Goal: Task Accomplishment & Management: Complete application form

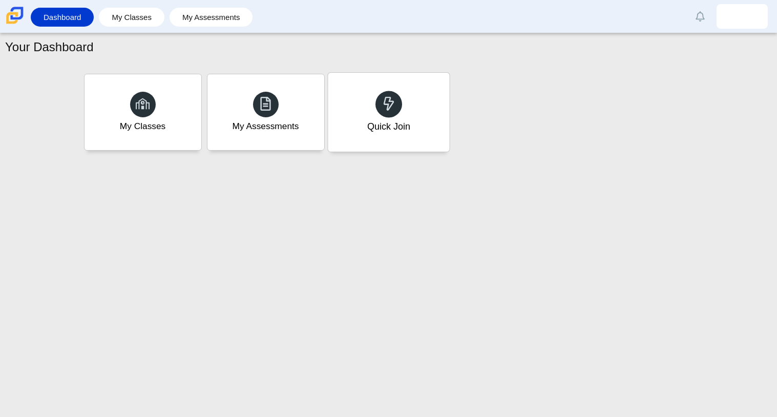
click at [404, 92] on div "Quick Join" at bounding box center [388, 112] width 121 height 79
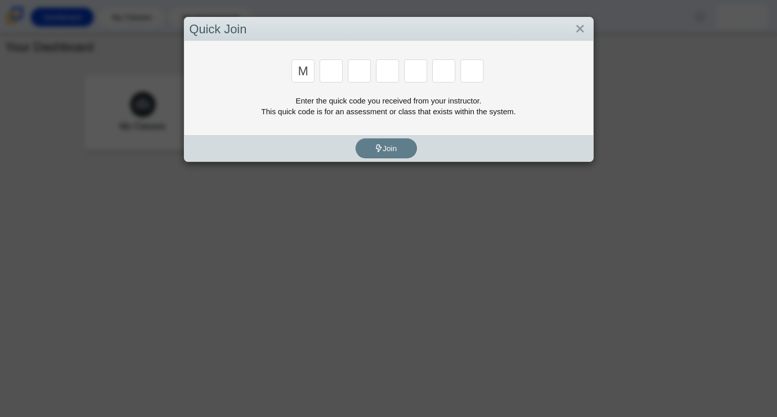
type input "m"
type input "7"
type input "e"
type input "3"
type input "e"
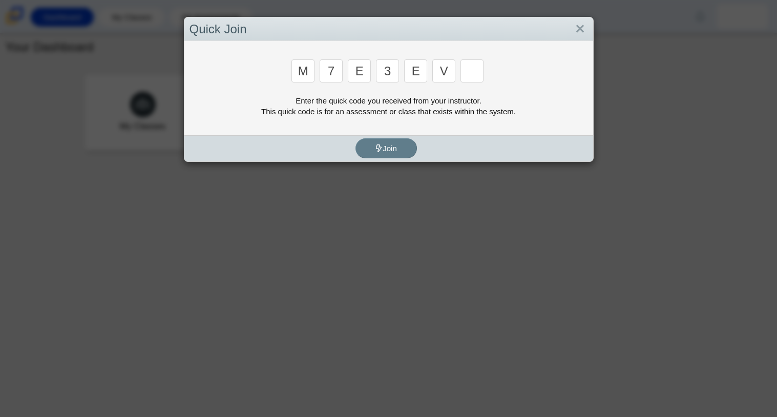
type input "v"
type input "w"
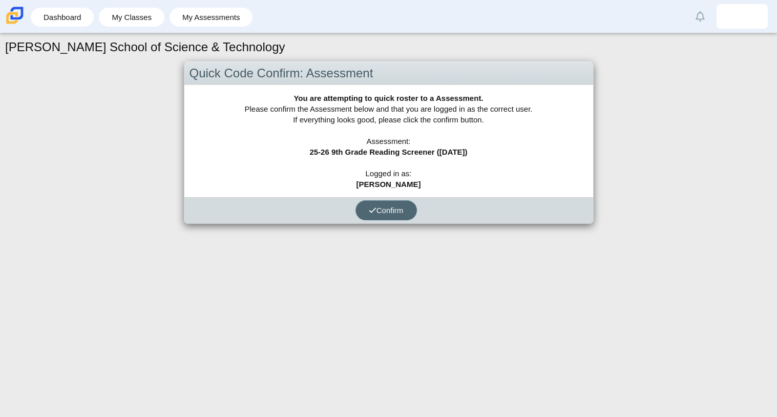
click at [405, 209] on button "Confirm" at bounding box center [385, 210] width 61 height 20
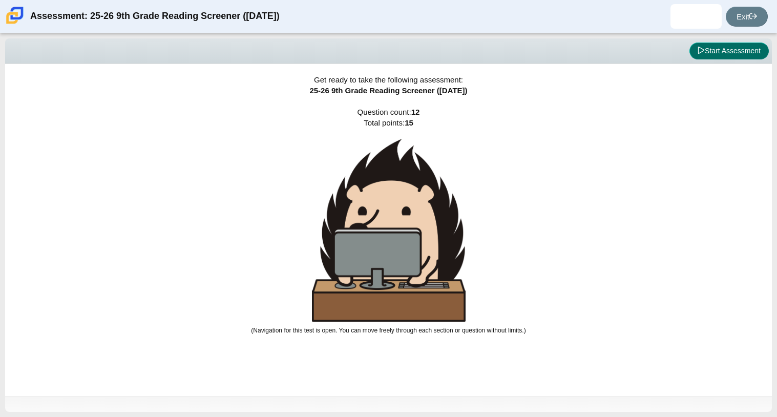
click at [710, 56] on button "Start Assessment" at bounding box center [728, 51] width 79 height 17
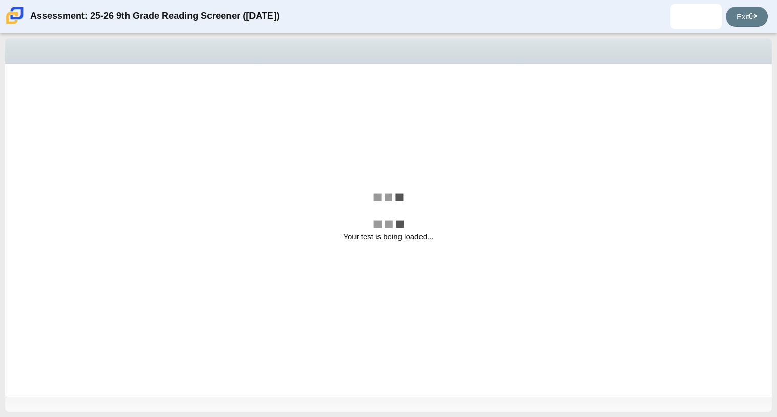
select select "ccc5b315-3c7c-471c-bf90-f22c8299c798"
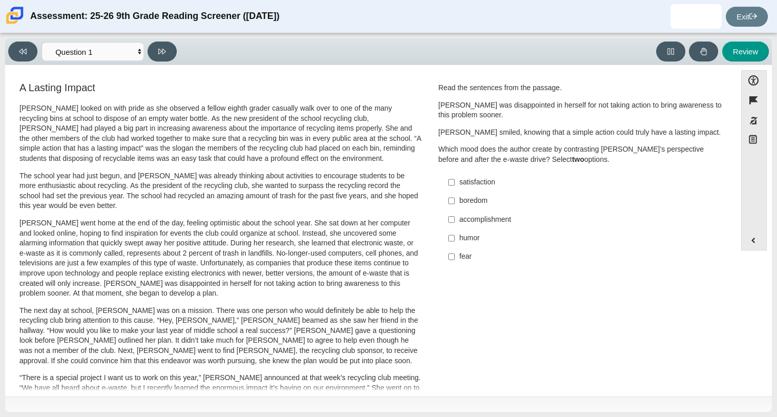
click at [475, 183] on div "satisfaction" at bounding box center [588, 182] width 259 height 10
click at [455, 183] on input "satisfaction satisfaction" at bounding box center [451, 182] width 7 height 18
checkbox input "true"
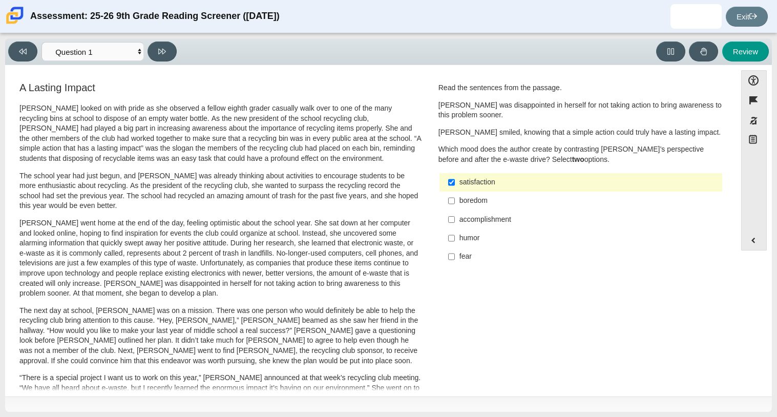
click at [472, 224] on label "accomplishment accomplishment" at bounding box center [581, 219] width 281 height 18
click at [455, 224] on input "accomplishment accomplishment" at bounding box center [451, 219] width 7 height 18
checkbox input "true"
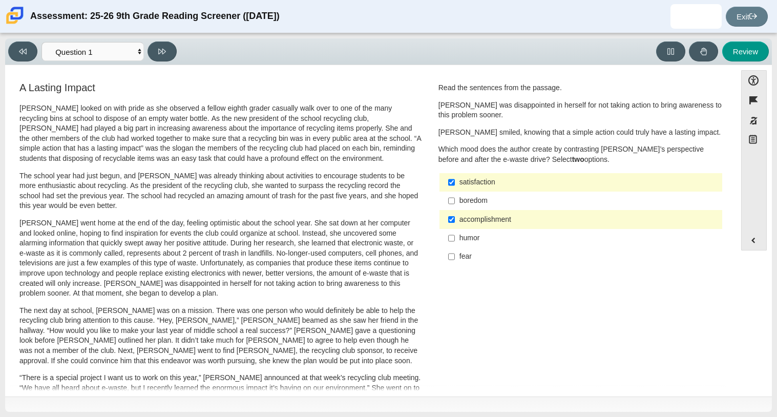
click at [464, 177] on div "satisfaction" at bounding box center [588, 182] width 259 height 10
click at [455, 177] on input "satisfaction satisfaction" at bounding box center [451, 182] width 7 height 18
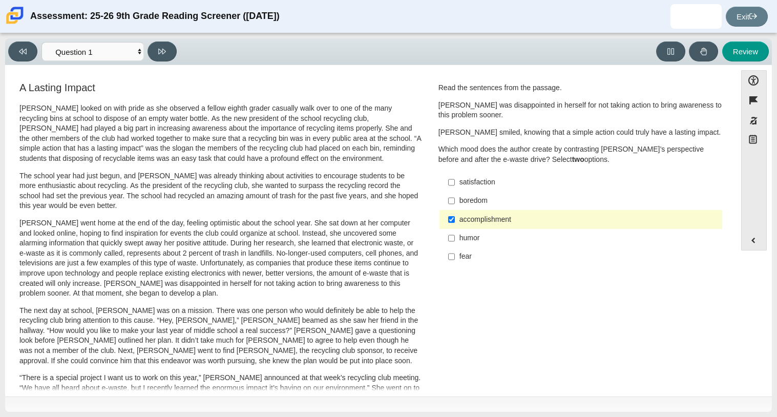
click at [484, 187] on div "satisfaction" at bounding box center [588, 182] width 259 height 10
click at [455, 187] on input "satisfaction satisfaction" at bounding box center [451, 182] width 7 height 18
checkbox input "true"
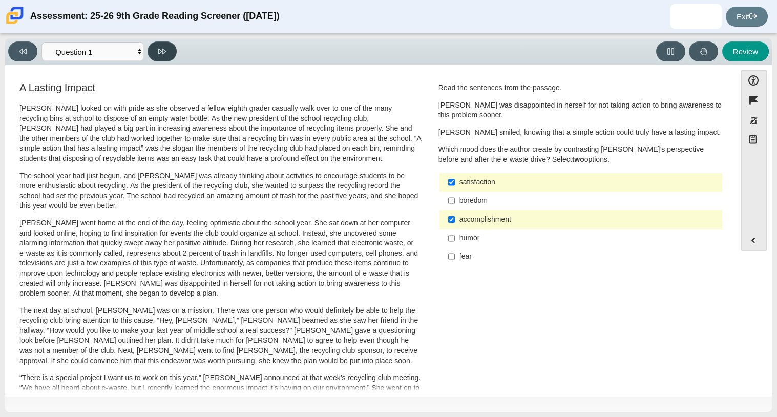
click at [173, 51] on button at bounding box center [161, 51] width 29 height 20
select select "0ff64528-ffd7-428d-b192-babfaadd44e8"
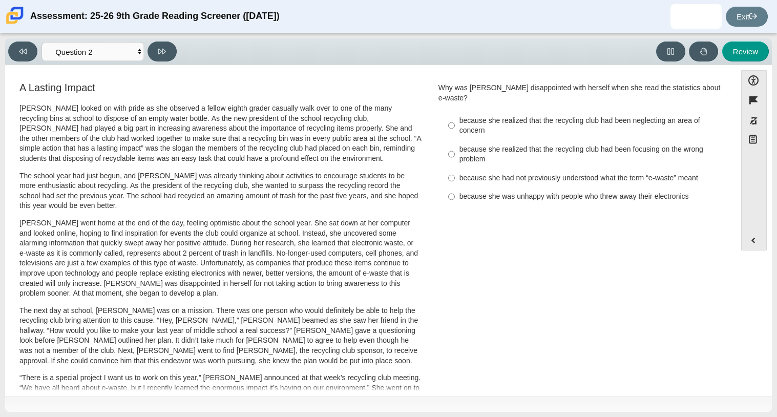
click at [551, 116] on div "because she realized that the recycling club had been neglecting an area of con…" at bounding box center [588, 126] width 259 height 20
click at [455, 115] on input "because she realized that the recycling club had been neglecting an area of con…" at bounding box center [451, 125] width 7 height 29
radio input "true"
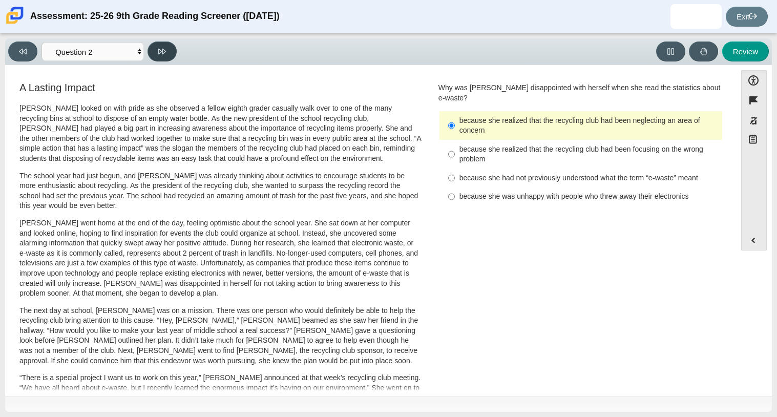
click at [176, 51] on button at bounding box center [161, 51] width 29 height 20
select select "7ce3d843-6974-4858-901c-1ff39630e843"
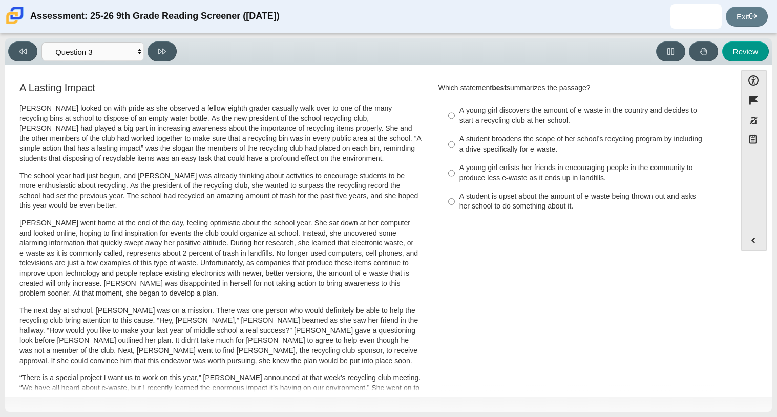
click at [494, 184] on label "A young girl enlists her friends in encouraging people in the community to prod…" at bounding box center [581, 173] width 281 height 29
click at [455, 184] on input "A young girl enlists her friends in encouraging people in the community to prod…" at bounding box center [451, 173] width 7 height 29
radio input "true"
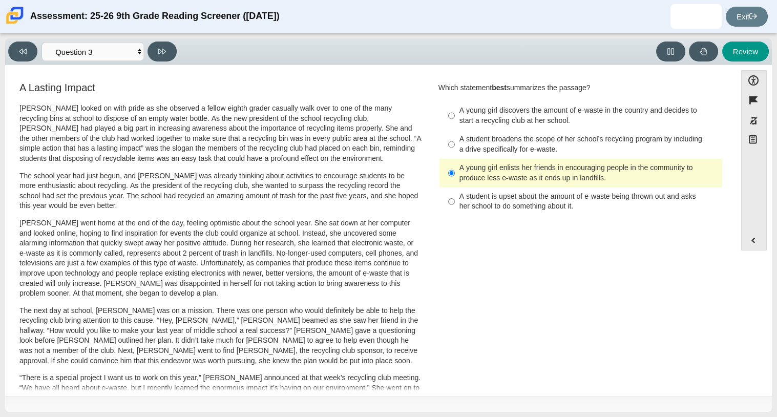
click at [547, 120] on div "A young girl discovers the amount of e-waste in the country and decides to star…" at bounding box center [588, 115] width 259 height 20
click at [455, 120] on input "A young girl discovers the amount of e-waste in the country and decides to star…" at bounding box center [451, 115] width 7 height 29
radio input "true"
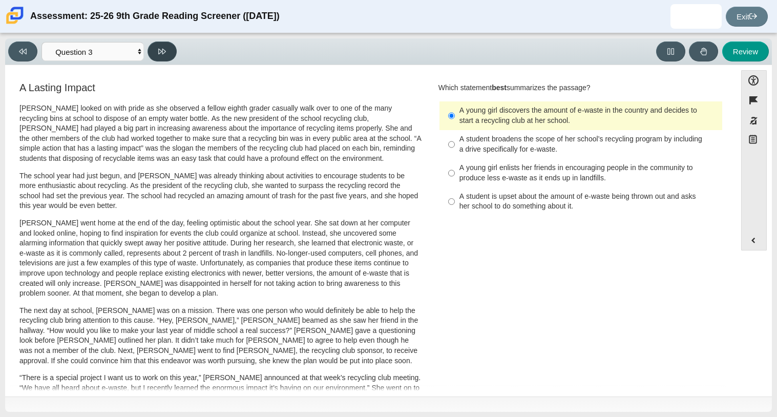
click at [154, 50] on button at bounding box center [161, 51] width 29 height 20
select select "ca9ea0f1-49c5-4bd1-83b0-472c18652b42"
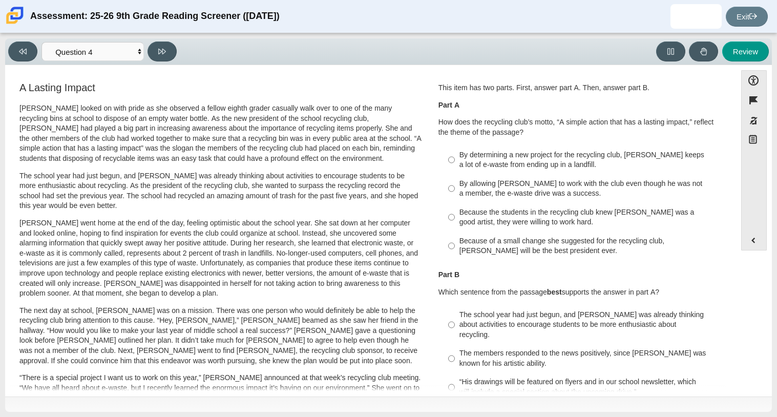
scroll to position [6, 0]
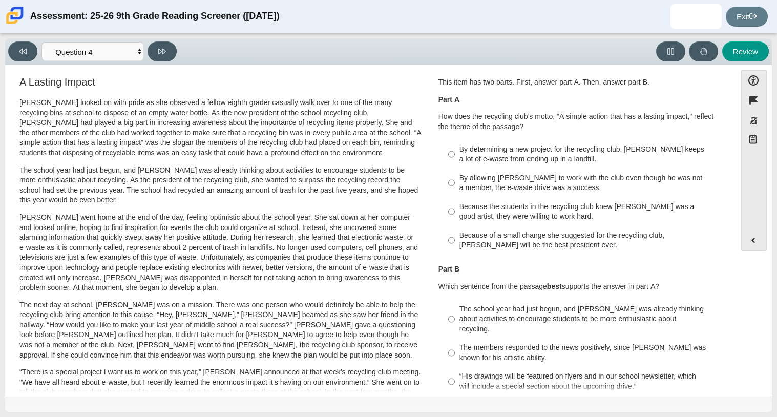
click at [560, 152] on div "By determining a new project for the recycling club, Scarlett keeps a lot of e-…" at bounding box center [588, 154] width 259 height 20
click at [455, 152] on input "By determining a new project for the recycling club, Scarlett keeps a lot of e-…" at bounding box center [451, 154] width 7 height 29
radio input "true"
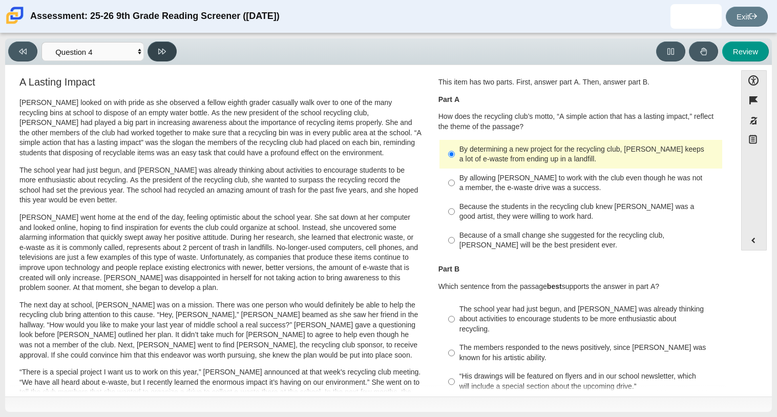
click at [171, 54] on button at bounding box center [161, 51] width 29 height 20
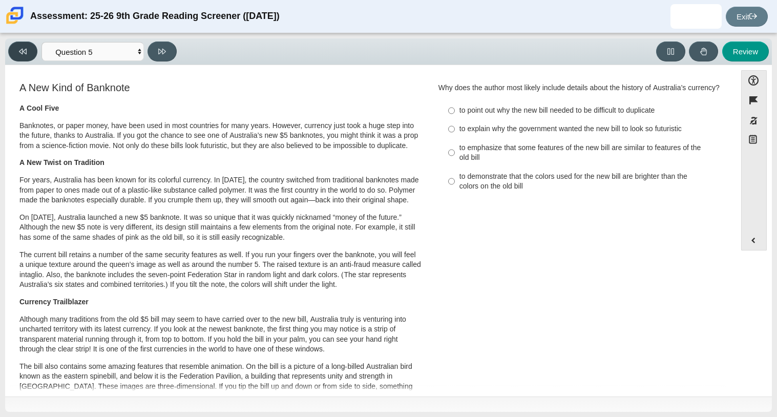
click at [31, 47] on button at bounding box center [22, 51] width 29 height 20
select select "ca9ea0f1-49c5-4bd1-83b0-472c18652b42"
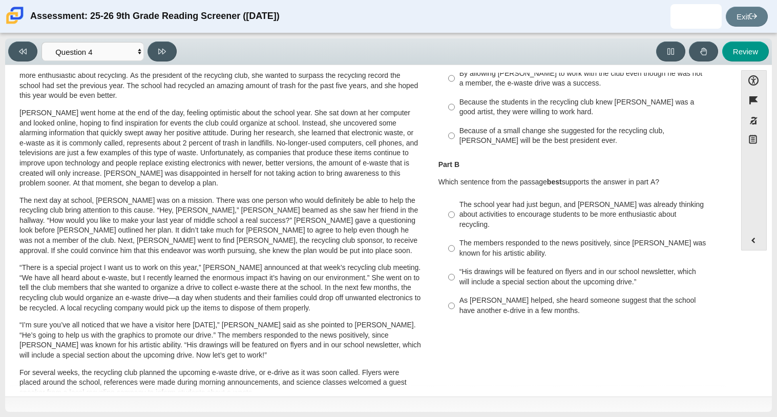
scroll to position [114, 0]
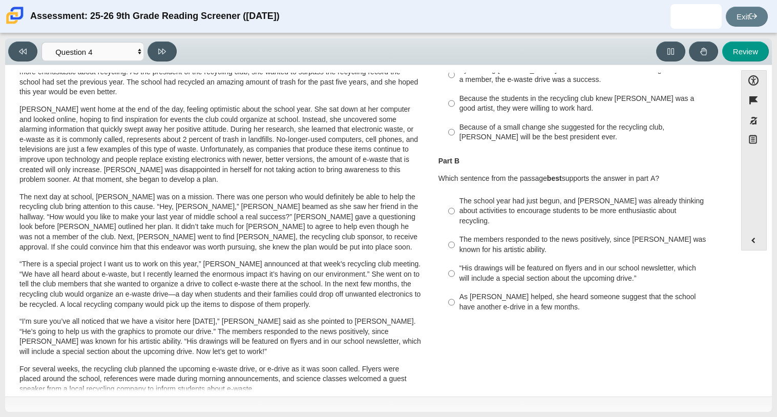
click at [500, 292] on div "As Scarlett helped, she heard someone suggest that the school have another e-dr…" at bounding box center [588, 302] width 259 height 20
click at [455, 291] on input "As Scarlett helped, she heard someone suggest that the school have another e-dr…" at bounding box center [451, 302] width 7 height 29
radio input "true"
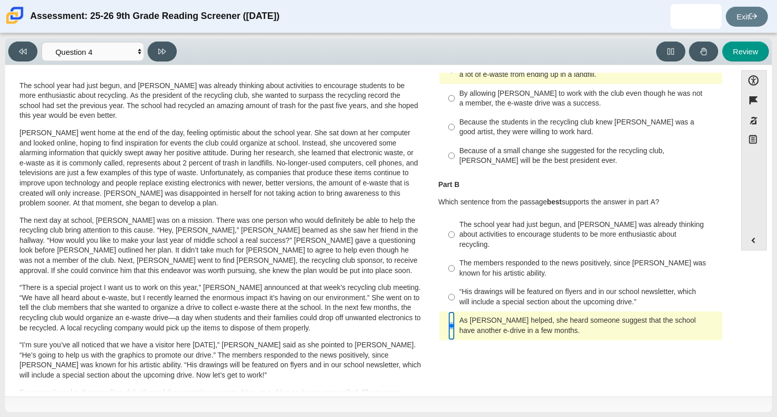
scroll to position [88, 0]
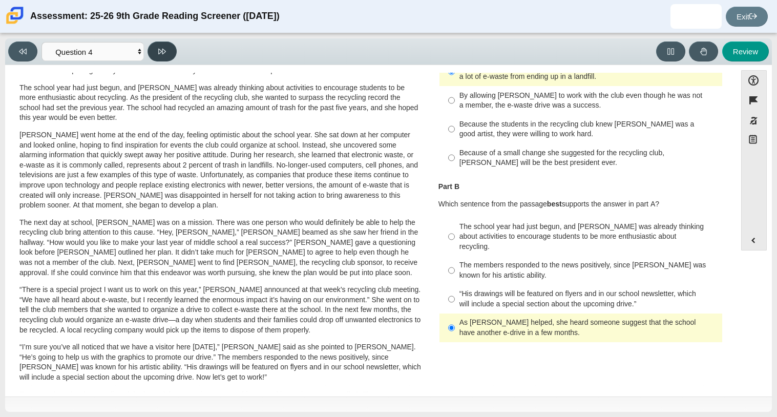
click at [166, 58] on button at bounding box center [161, 51] width 29 height 20
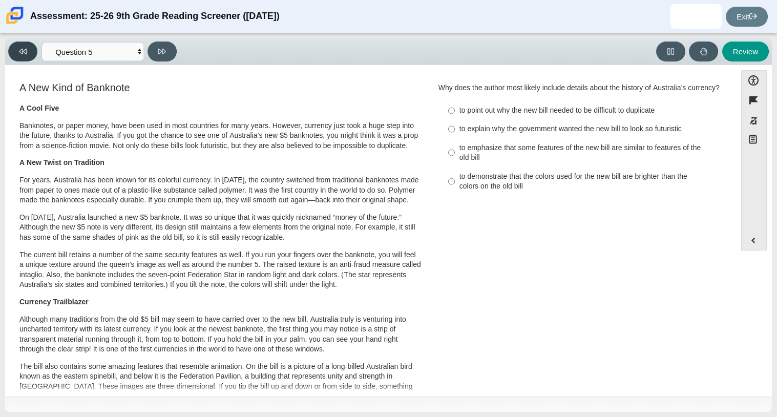
click at [11, 45] on button at bounding box center [22, 51] width 29 height 20
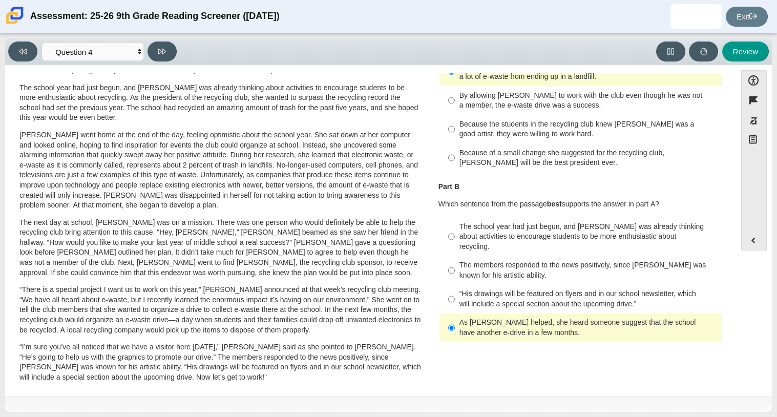
scroll to position [0, 0]
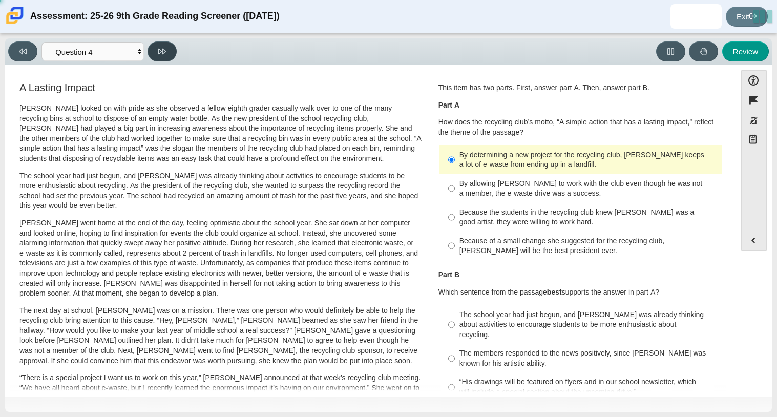
click at [168, 43] on button at bounding box center [161, 51] width 29 height 20
select select "e41f1a79-e29f-4095-8030-a53364015bed"
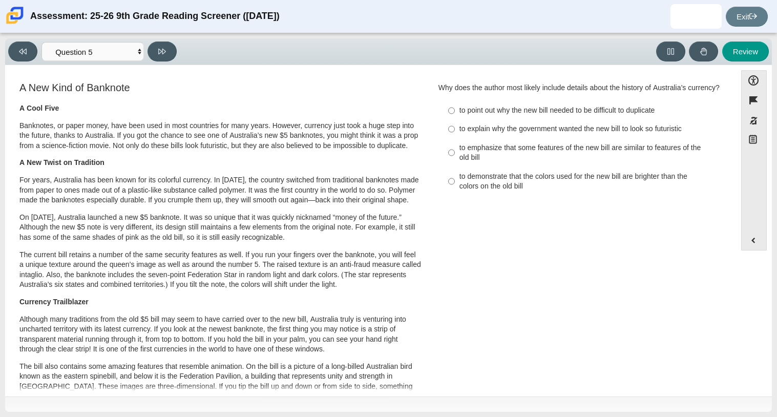
click at [522, 192] on div "to demonstrate that the colors used for the new bill are brighter than the colo…" at bounding box center [588, 182] width 259 height 20
click at [455, 196] on input "to demonstrate that the colors used for the new bill are brighter than the colo…" at bounding box center [451, 181] width 7 height 29
radio input "true"
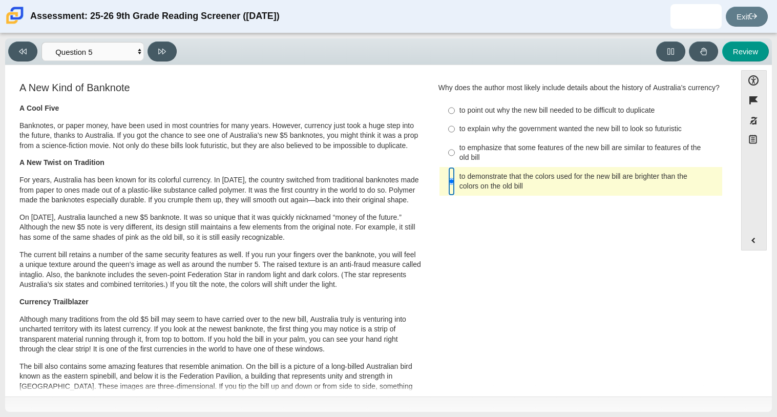
scroll to position [306, 0]
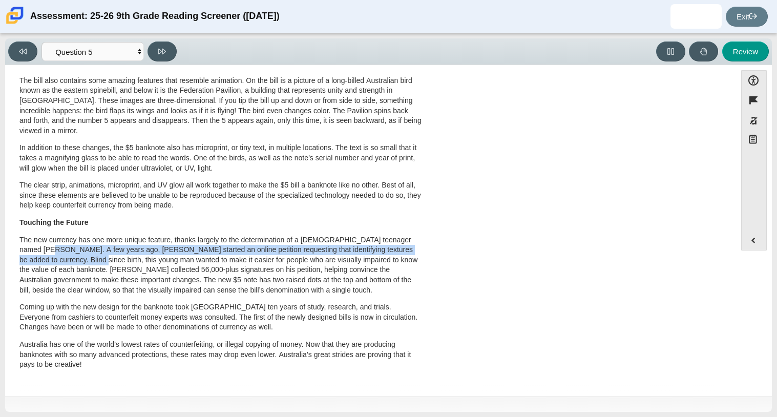
drag, startPoint x: 49, startPoint y: 252, endPoint x: 73, endPoint y: 260, distance: 25.6
click at [73, 260] on p "The new currency has one more unique feature, thanks largely to the determinati…" at bounding box center [220, 265] width 402 height 60
click at [121, 263] on p "The new currency has one more unique feature, thanks largely to the determinati…" at bounding box center [220, 265] width 402 height 60
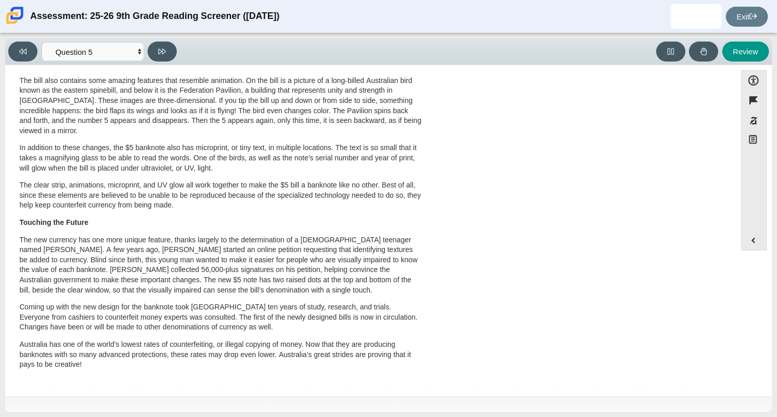
scroll to position [0, 0]
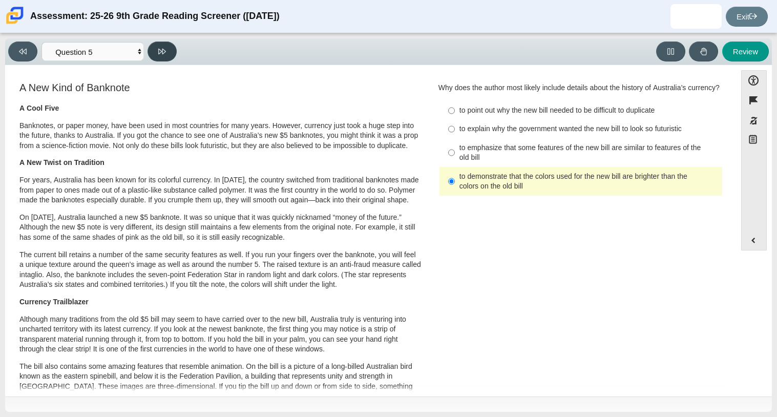
click at [170, 52] on button at bounding box center [161, 51] width 29 height 20
select select "69146e31-7b3d-4a3e-9ce6-f30c24342ae0"
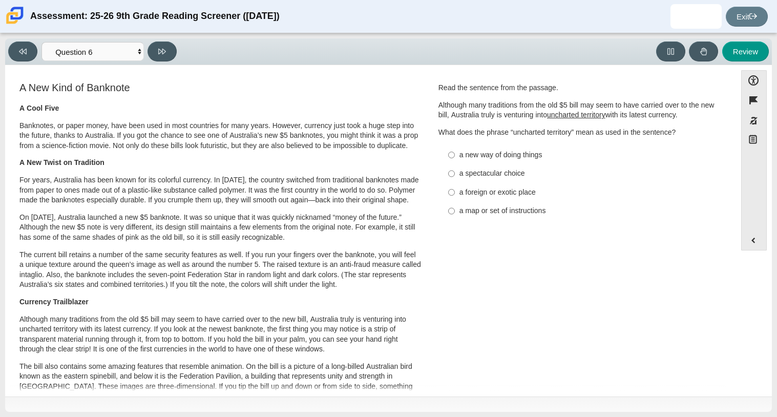
click at [498, 161] on label "a new way of doing things a new way of doing things" at bounding box center [581, 154] width 281 height 18
click at [455, 161] on input "a new way of doing things a new way of doing things" at bounding box center [451, 154] width 7 height 18
radio input "true"
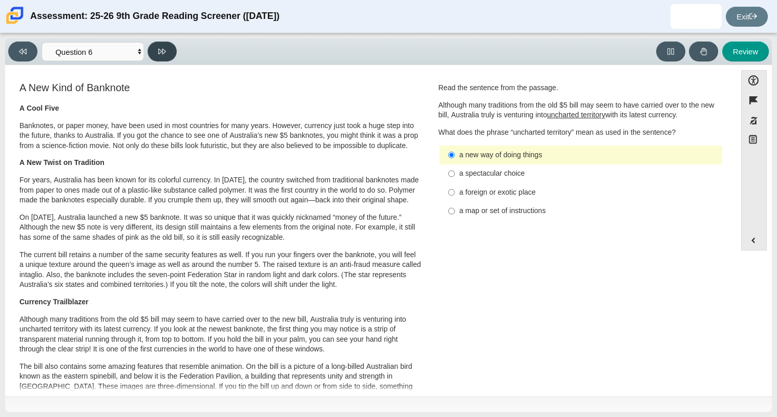
click at [167, 57] on button at bounding box center [161, 51] width 29 height 20
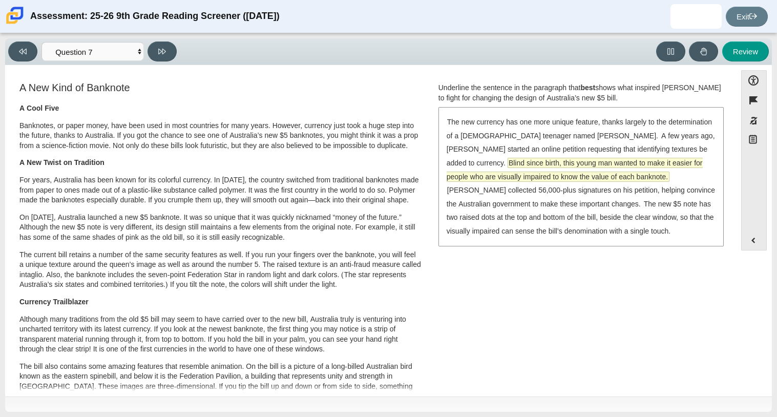
click at [502, 164] on span "Blind since birth, this young man wanted to make it easier for people who are v…" at bounding box center [575, 169] width 256 height 23
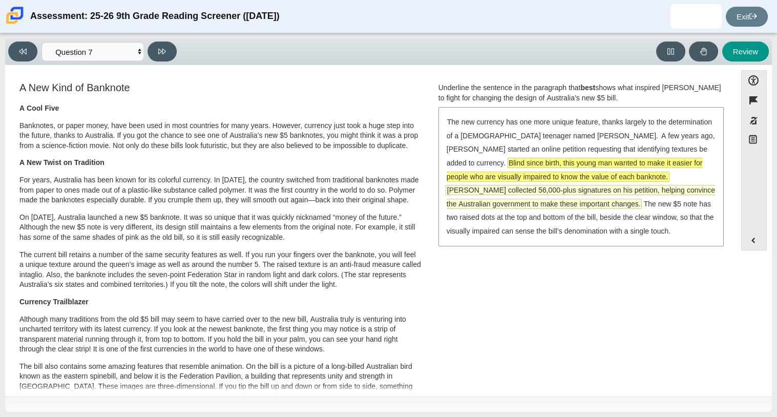
click at [501, 199] on span "McLeod collected 56,000-plus signatures on his petition, helping convince the A…" at bounding box center [581, 196] width 268 height 23
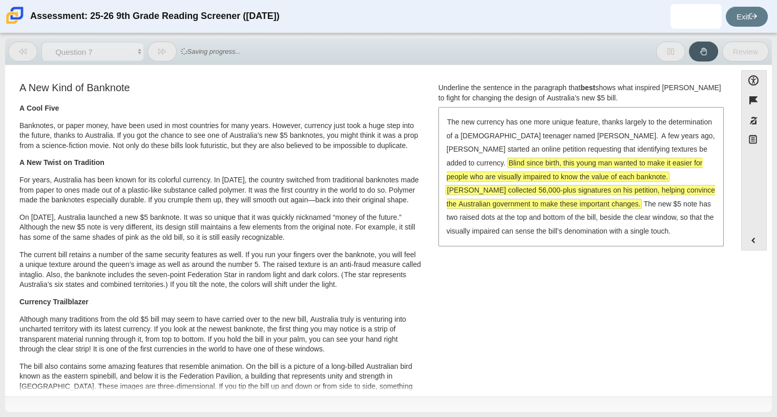
click at [501, 199] on span "McLeod collected 56,000-plus signatures on his petition, helping convince the A…" at bounding box center [581, 196] width 268 height 23
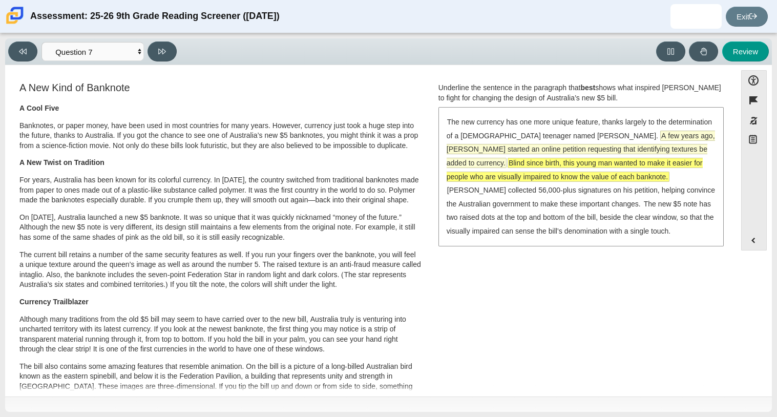
click at [621, 150] on span "A few years ago, McLeod started an online petition requesting that identifying …" at bounding box center [581, 149] width 268 height 36
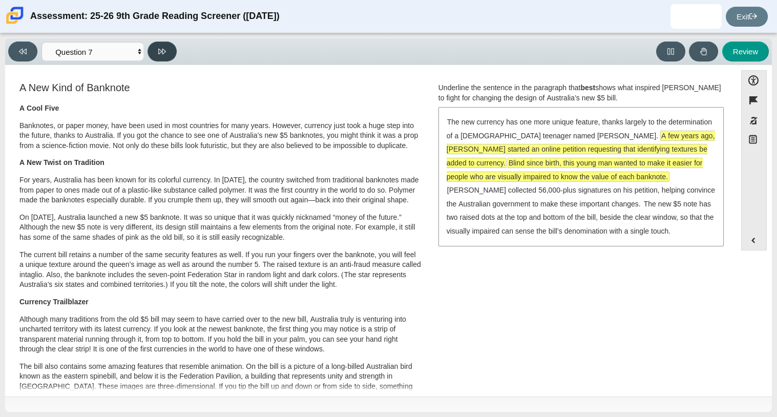
click at [162, 54] on icon at bounding box center [162, 52] width 8 height 8
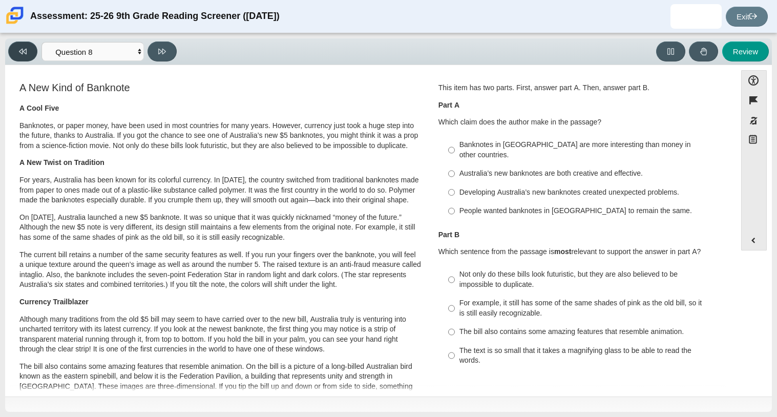
click at [31, 51] on button at bounding box center [22, 51] width 29 height 20
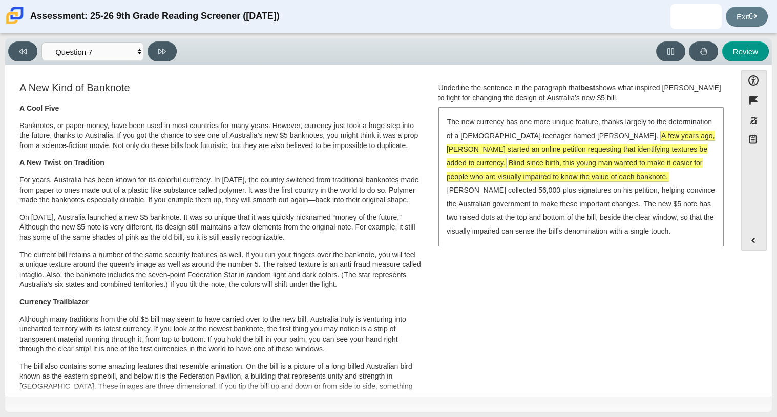
click at [460, 151] on span "A few years ago, McLeod started an online petition requesting that identifying …" at bounding box center [581, 149] width 268 height 36
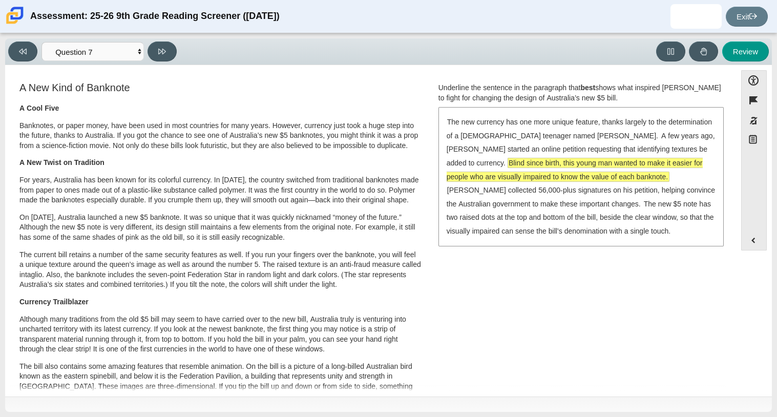
click at [355, 70] on div "Feature A Lasting Impact Scarlett looked on with pride as she observed a fellow…" at bounding box center [370, 231] width 721 height 322
click at [173, 58] on button at bounding box center [161, 51] width 29 height 20
select select "ea8338c2-a6a3-418e-a305-2b963b54a290"
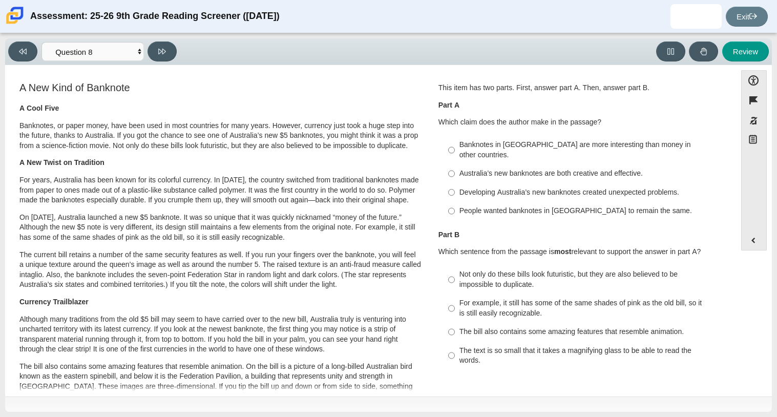
click at [527, 187] on div "Developing Australia’s new banknotes created unexpected problems." at bounding box center [588, 192] width 259 height 10
click at [455, 187] on input "Developing Australia’s new banknotes created unexpected problems. Developing Au…" at bounding box center [451, 192] width 7 height 18
radio input "true"
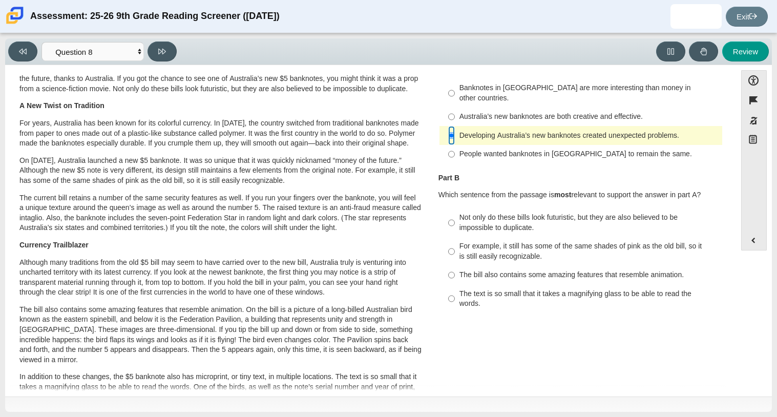
scroll to position [58, 0]
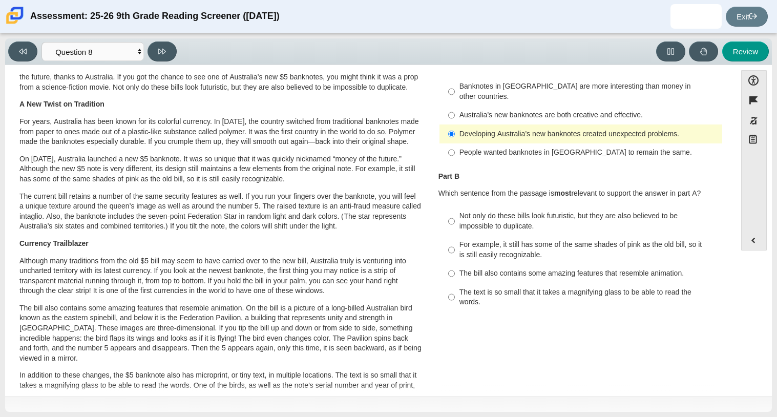
click at [513, 211] on div "Not only do these bills look futuristic, but they are also believed to be impos…" at bounding box center [588, 221] width 259 height 20
click at [455, 211] on input "Not only do these bills look futuristic, but they are also believed to be impos…" at bounding box center [451, 221] width 7 height 29
radio input "true"
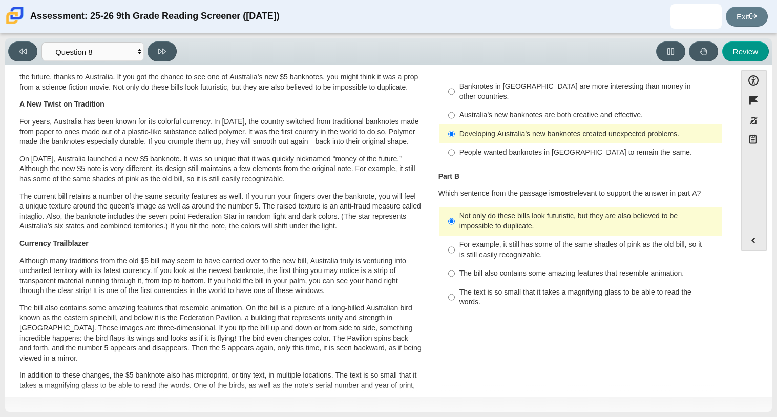
click at [498, 217] on div "Not only do these bills look futuristic, but they are also believed to be impos…" at bounding box center [588, 221] width 259 height 20
click at [455, 217] on input "Not only do these bills look futuristic, but they are also believed to be impos…" at bounding box center [451, 221] width 7 height 29
click at [467, 289] on div "The text is so small that it takes a magnifying glass to be able to read the wo…" at bounding box center [588, 297] width 259 height 20
click at [455, 289] on input "The text is so small that it takes a magnifying glass to be able to read the wo…" at bounding box center [451, 297] width 7 height 29
radio input "true"
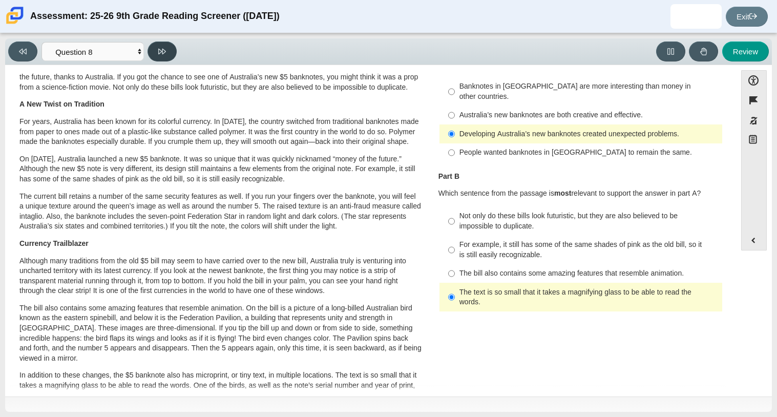
click at [155, 51] on button at bounding box center [161, 51] width 29 height 20
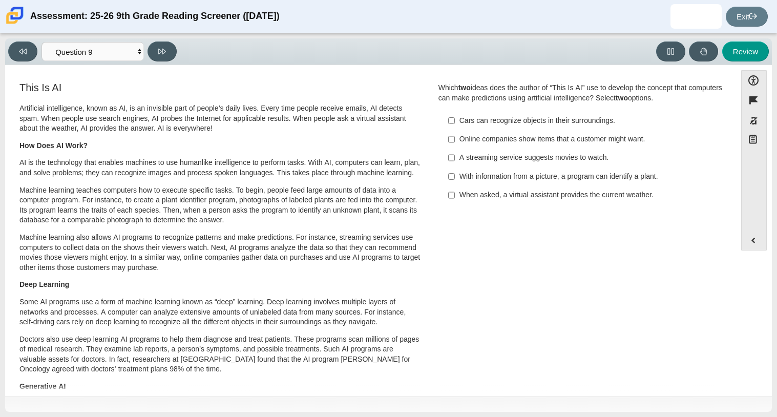
click at [27, 62] on div "Viewing Question 9 of 12 in Pacing Mode Questions Question 1 Question 2 Questio…" at bounding box center [388, 51] width 767 height 27
click at [25, 55] on button at bounding box center [22, 51] width 29 height 20
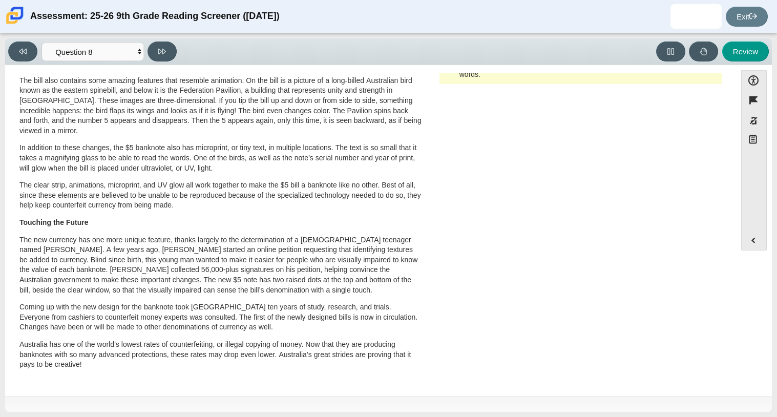
scroll to position [0, 0]
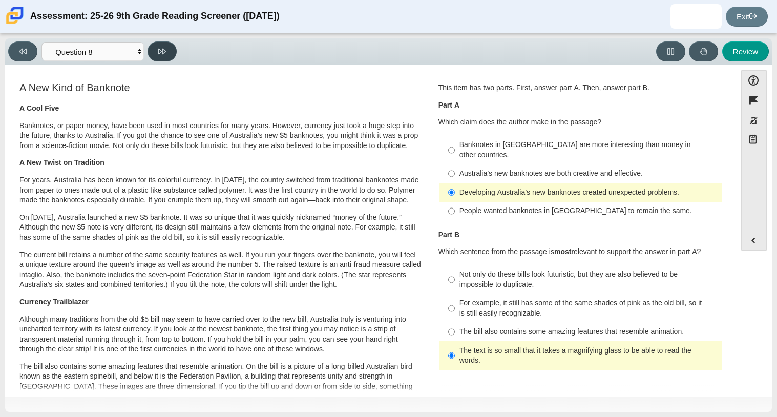
click at [166, 59] on button at bounding box center [161, 51] width 29 height 20
select select "89f058d6-b15c-4ef5-a4b3-fdaffb8868b6"
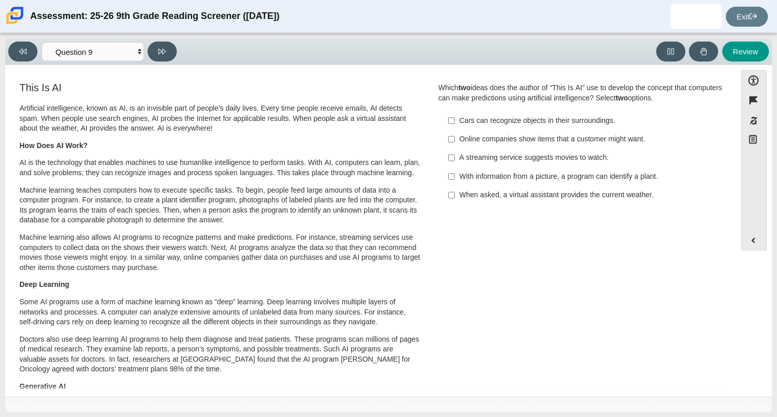
click at [510, 121] on div "Cars can recognize objects in their surroundings." at bounding box center [588, 121] width 259 height 10
click at [455, 121] on input "Cars can recognize objects in their surroundings. Cars can recognize objects in…" at bounding box center [451, 120] width 7 height 18
checkbox input "true"
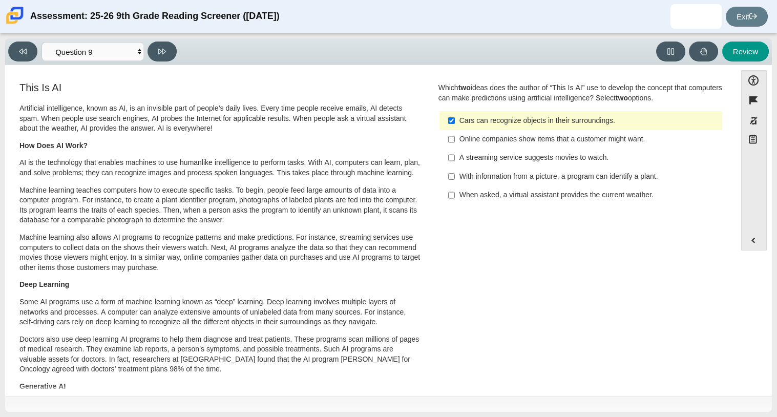
click at [496, 176] on div "With information from a picture, a program can identify a plant." at bounding box center [588, 177] width 259 height 10
click at [455, 176] on input "With information from a picture, a program can identify a plant. With informati…" at bounding box center [451, 176] width 7 height 18
checkbox input "true"
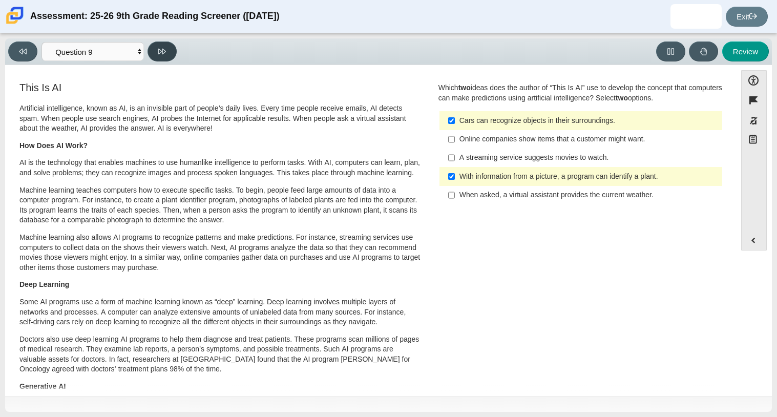
click at [166, 46] on button at bounding box center [161, 51] width 29 height 20
select select "cdf3c14e-a918-44d1-9b63-3db0fa81641e"
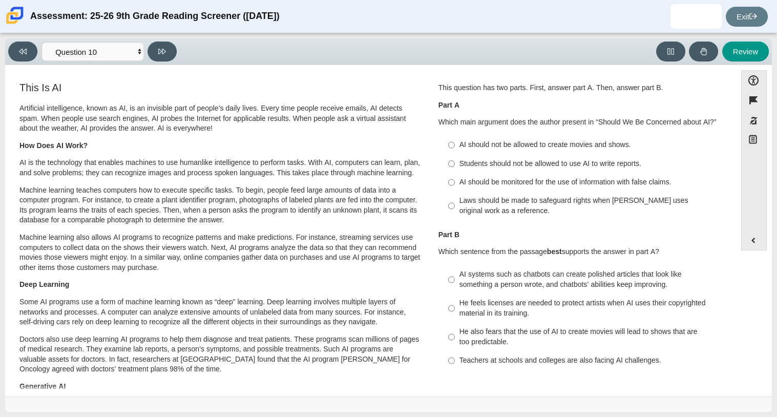
click at [506, 184] on div "AI should be monitored for the use of information with false claims." at bounding box center [588, 182] width 259 height 10
click at [455, 184] on input "AI should be monitored for the use of information with false claims. AI should …" at bounding box center [451, 182] width 7 height 18
radio input "true"
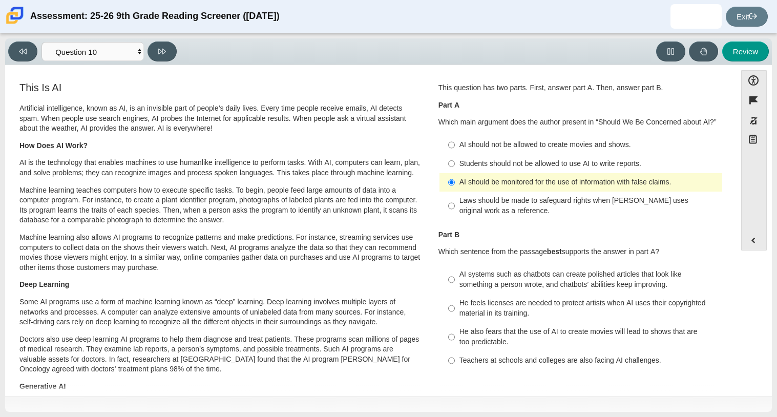
click at [508, 182] on div "AI should be monitored for the use of information with false claims." at bounding box center [588, 182] width 259 height 10
click at [455, 182] on input "AI should be monitored for the use of information with false claims. AI should …" at bounding box center [451, 182] width 7 height 18
click at [476, 163] on div "Students should not be allowed to use AI to write reports." at bounding box center [588, 164] width 259 height 10
click at [455, 163] on input "Students should not be allowed to use AI to write reports. Students should not …" at bounding box center [451, 163] width 7 height 18
radio input "true"
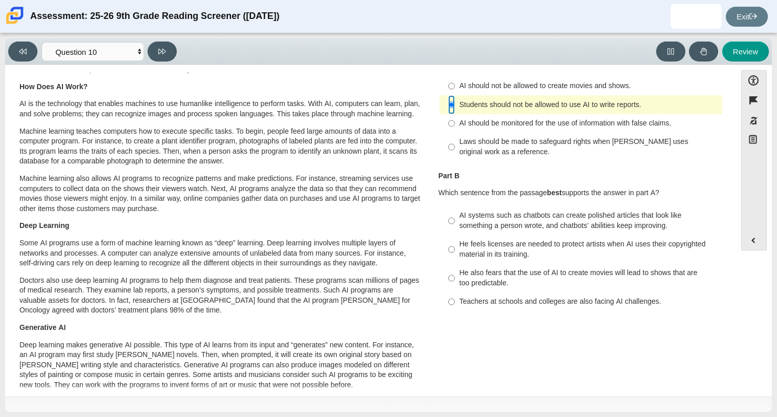
scroll to position [59, 0]
click at [511, 220] on div "AI systems such as chatbots can create polished articles that look like somethi…" at bounding box center [588, 220] width 259 height 20
click at [455, 220] on input "AI systems such as chatbots can create polished articles that look like somethi…" at bounding box center [451, 220] width 7 height 29
radio input "true"
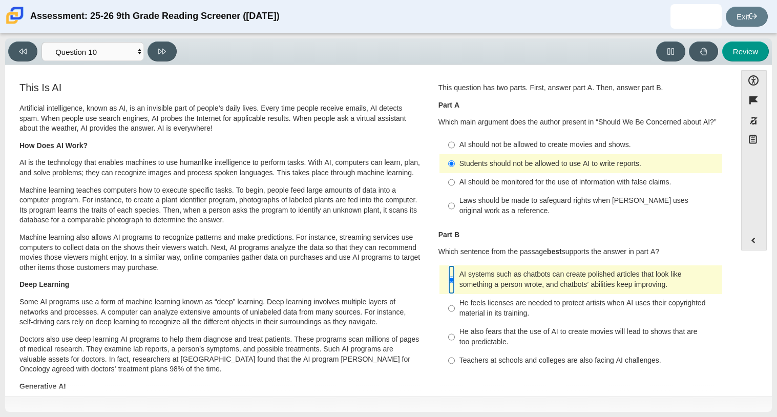
scroll to position [1, 0]
click at [174, 51] on button at bounding box center [161, 51] width 29 height 20
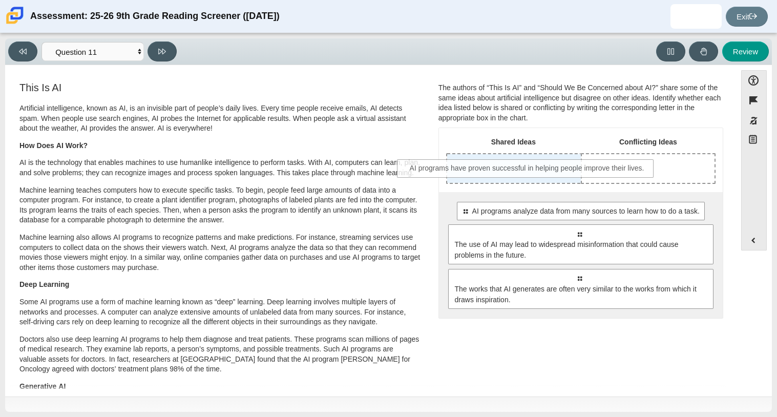
drag, startPoint x: 526, startPoint y: 218, endPoint x: 475, endPoint y: 175, distance: 66.9
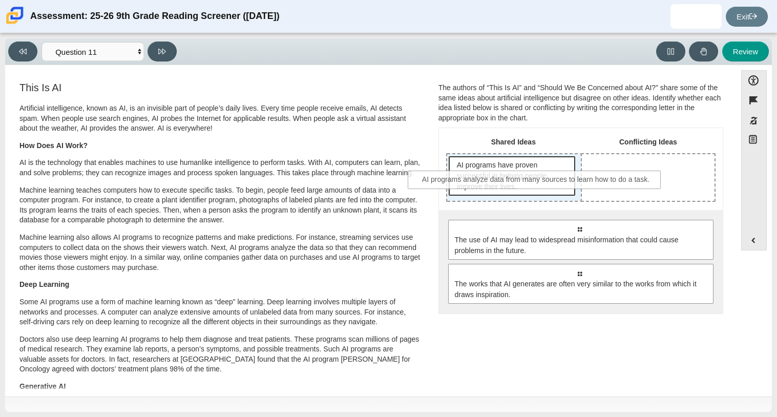
drag, startPoint x: 536, startPoint y: 236, endPoint x: 493, endPoint y: 187, distance: 64.6
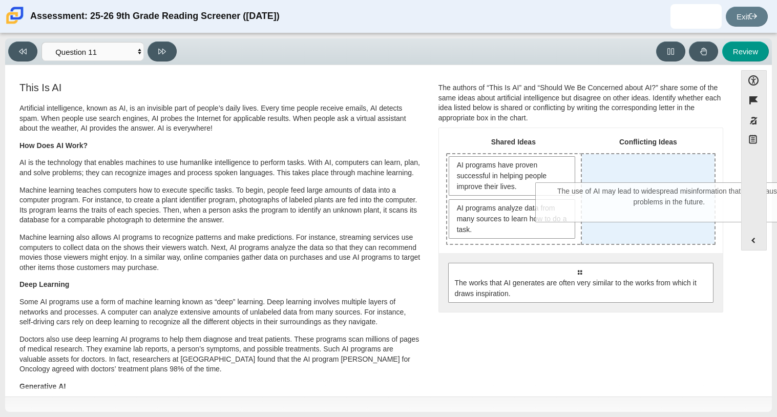
drag, startPoint x: 514, startPoint y: 297, endPoint x: 604, endPoint y: 217, distance: 120.4
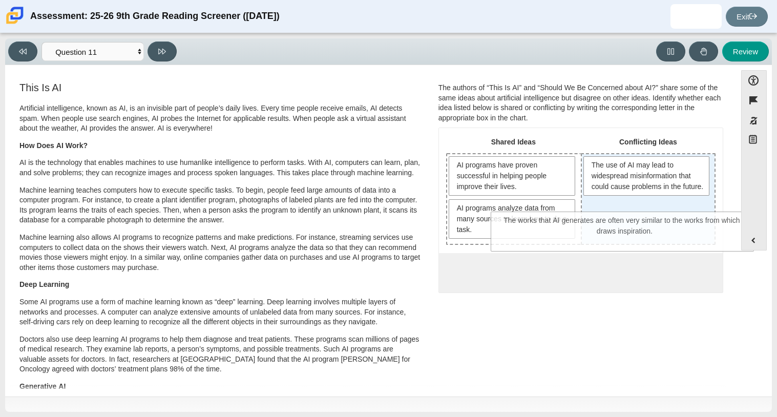
drag, startPoint x: 588, startPoint y: 283, endPoint x: 634, endPoint y: 232, distance: 68.5
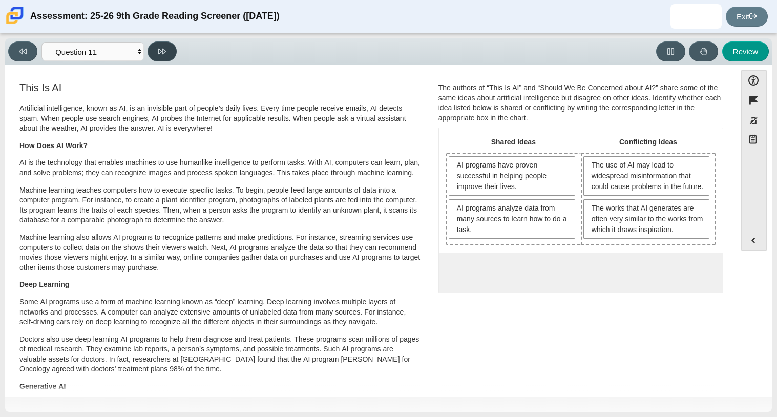
click at [166, 53] on button at bounding box center [161, 51] width 29 height 20
select select "c3effed4-44ce-4a19-bd96-1787f34e9b4c"
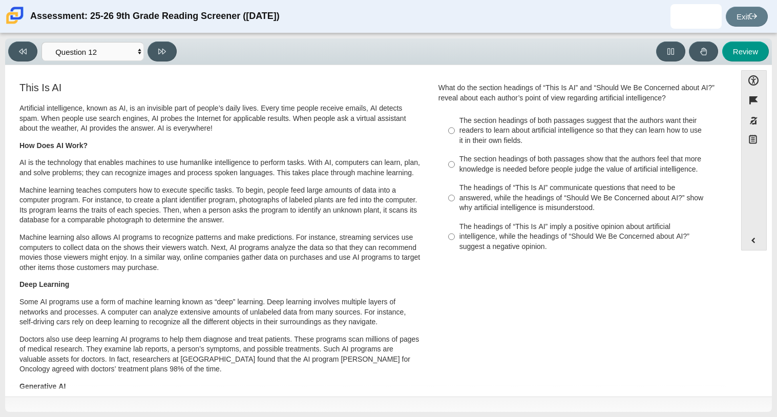
click at [465, 199] on div "The headings of “This Is AI” communicate questions that need to be answered, wh…" at bounding box center [588, 198] width 259 height 30
click at [455, 199] on input "The headings of “This Is AI” communicate questions that need to be answered, wh…" at bounding box center [451, 198] width 7 height 39
radio input "true"
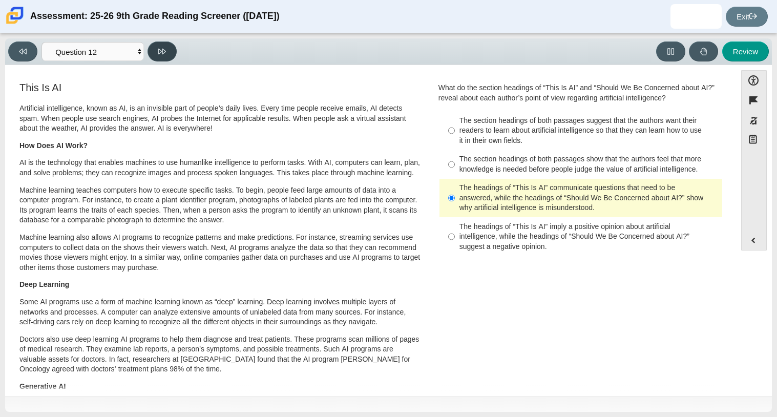
click at [171, 55] on button at bounding box center [161, 51] width 29 height 20
select select "review"
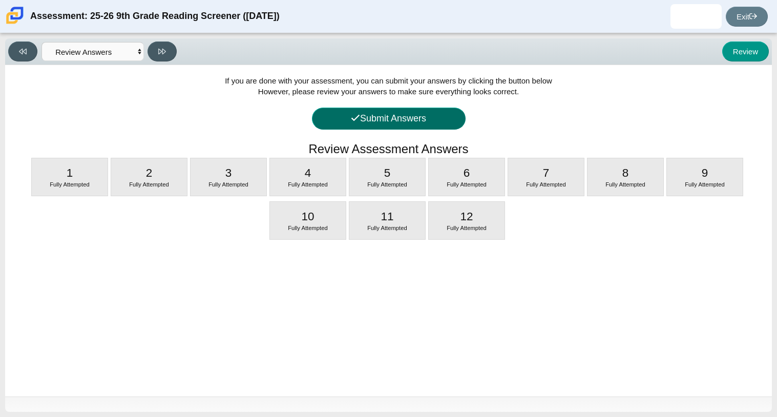
click at [379, 115] on button "Submit Answers" at bounding box center [389, 119] width 154 height 22
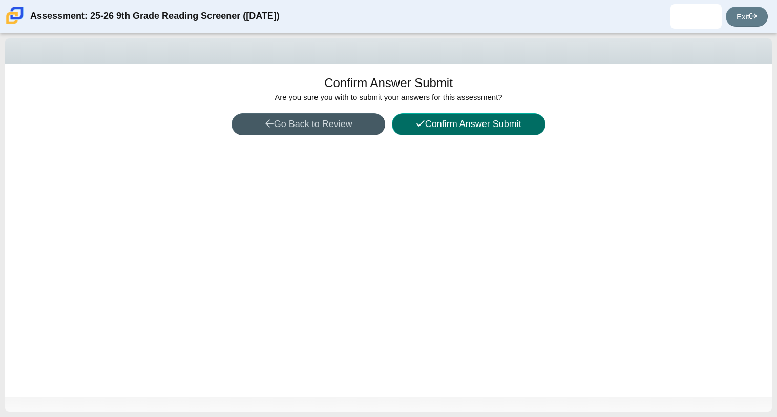
click at [454, 121] on button "Confirm Answer Submit" at bounding box center [469, 124] width 154 height 22
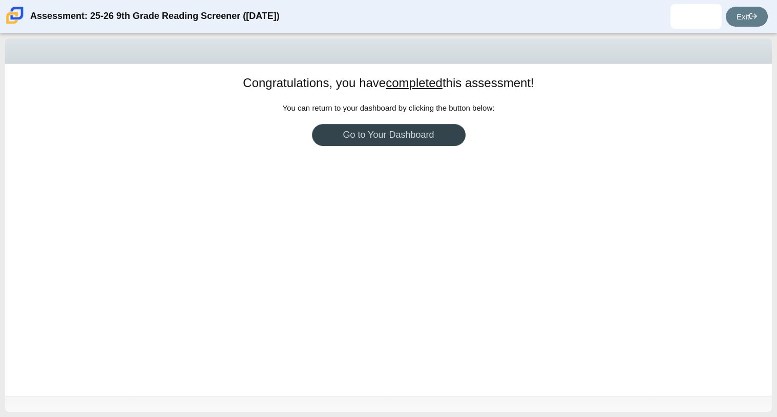
click at [448, 129] on link "Go to Your Dashboard" at bounding box center [389, 135] width 154 height 22
